Goal: Transaction & Acquisition: Purchase product/service

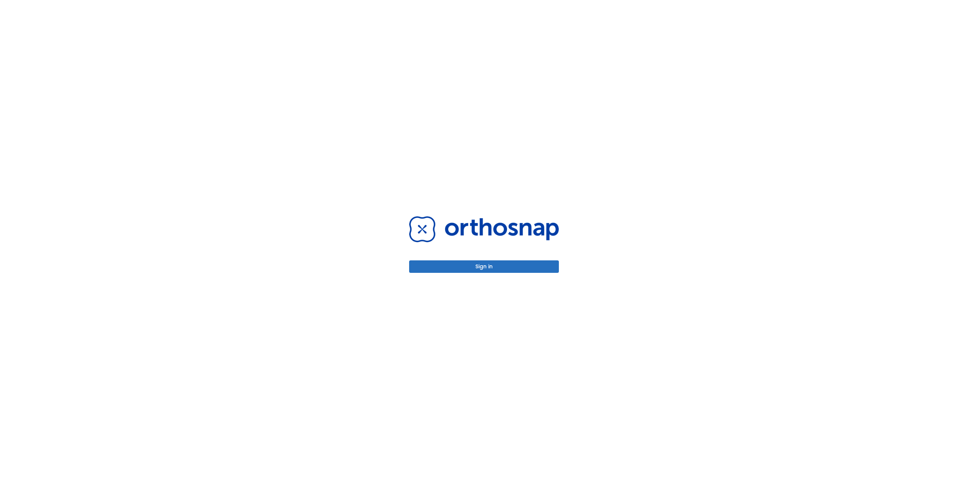
click at [502, 274] on div "Sign in" at bounding box center [484, 244] width 168 height 489
click at [503, 269] on button "Sign in" at bounding box center [484, 266] width 150 height 12
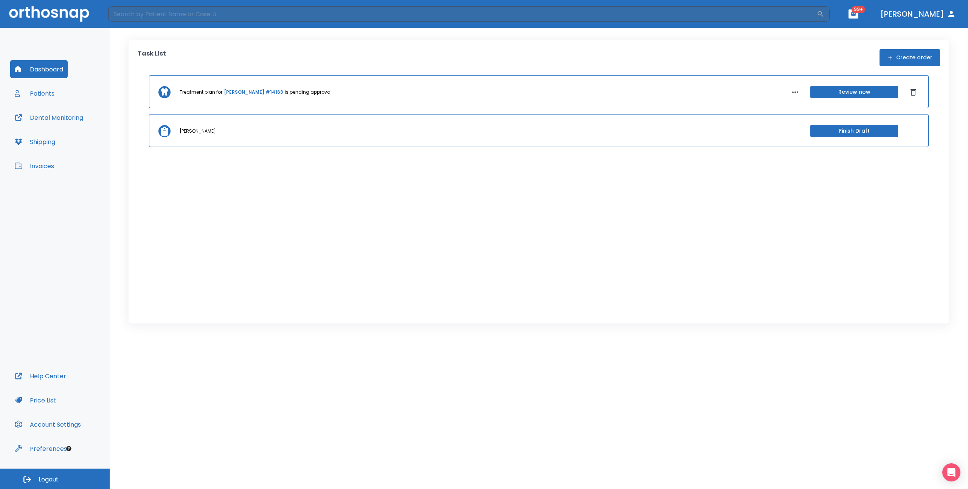
click at [59, 170] on div "Dashboard Patients Dental Monitoring Shipping Invoices" at bounding box center [54, 213] width 89 height 307
click at [39, 163] on button "Invoices" at bounding box center [34, 166] width 48 height 18
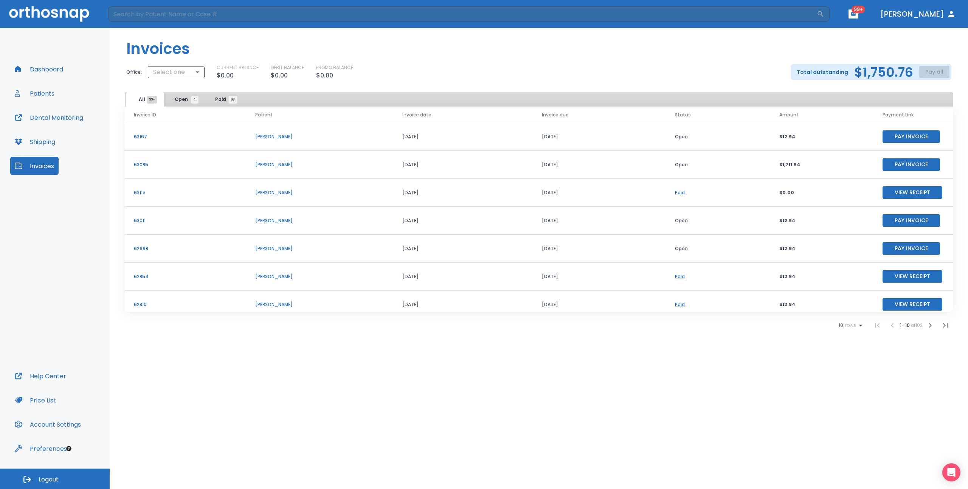
click at [890, 167] on button "Pay Invoice" at bounding box center [910, 164] width 57 height 12
click at [924, 139] on button "Pay Invoice" at bounding box center [910, 136] width 57 height 12
click at [892, 217] on button "Pay Invoice" at bounding box center [910, 220] width 57 height 12
click at [897, 223] on button "Pay Invoice" at bounding box center [910, 220] width 57 height 12
click at [911, 220] on button "Pay Invoice" at bounding box center [910, 220] width 57 height 12
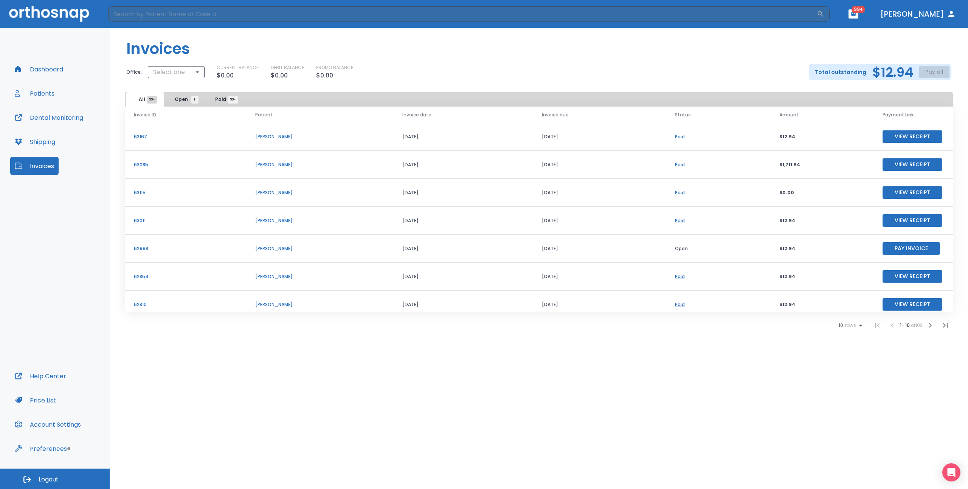
click at [890, 246] on button "Pay Invoice" at bounding box center [910, 248] width 57 height 12
